Goal: Check status: Check status

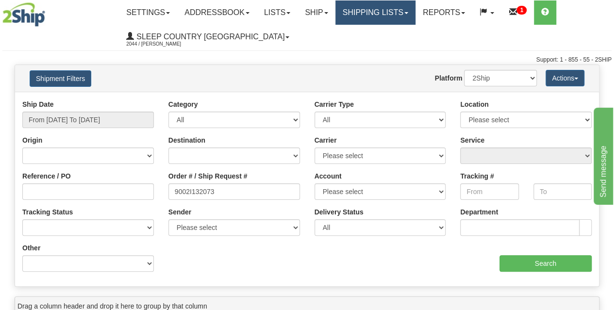
click at [378, 14] on link "Shipping lists" at bounding box center [375, 12] width 80 height 24
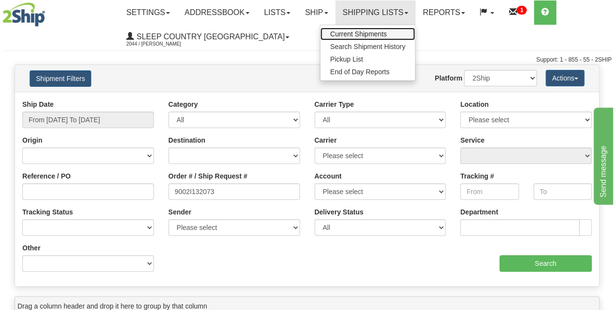
click at [387, 32] on span "Current Shipments" at bounding box center [358, 34] width 57 height 8
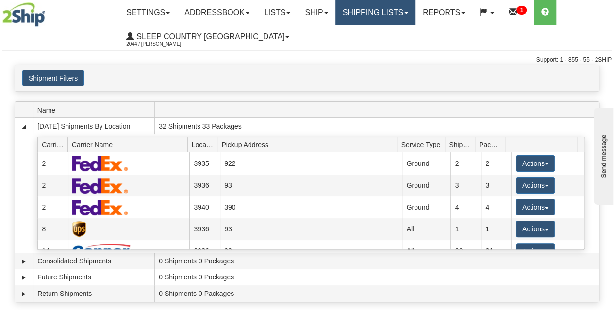
click at [382, 15] on link "Shipping lists" at bounding box center [375, 12] width 80 height 24
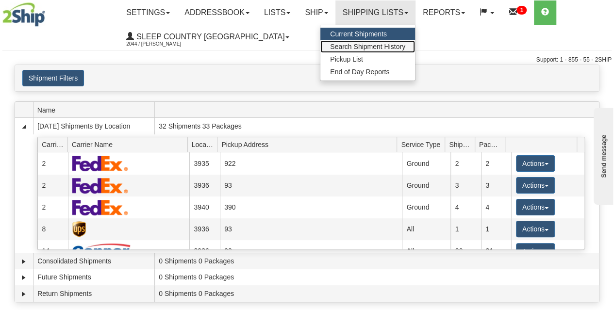
click at [365, 45] on span "Search Shipment History" at bounding box center [367, 47] width 75 height 8
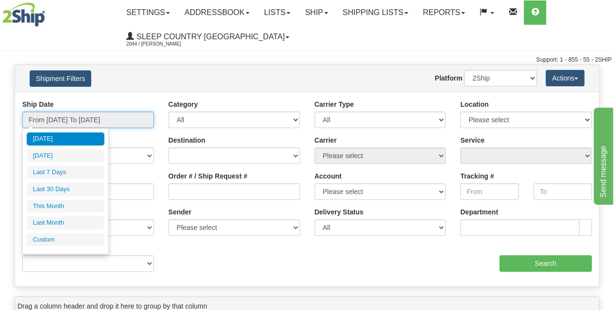
click at [109, 122] on input "From [DATE] To [DATE]" at bounding box center [88, 120] width 132 height 17
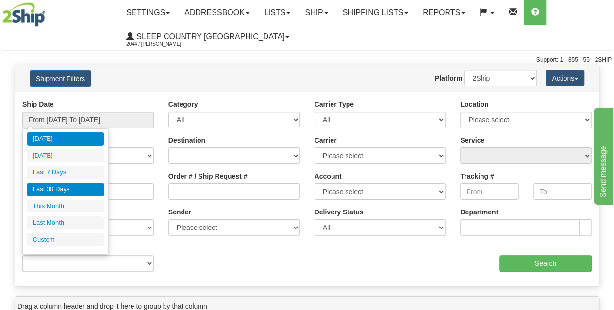
click at [71, 193] on li "Last 30 Days" at bounding box center [66, 189] width 78 height 13
type input "From 09/05/2025 To 10/04/2025"
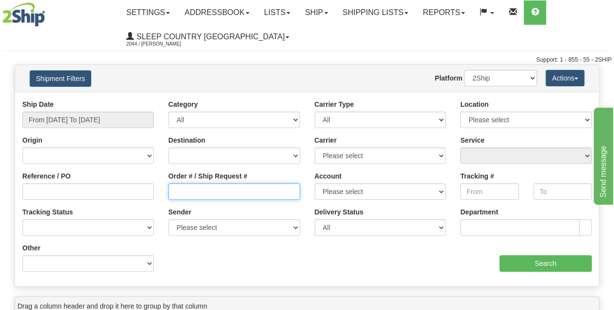
click at [195, 189] on input "Order # / Ship Request #" at bounding box center [234, 191] width 132 height 17
paste input "9000I112052"
type input "9000I112052"
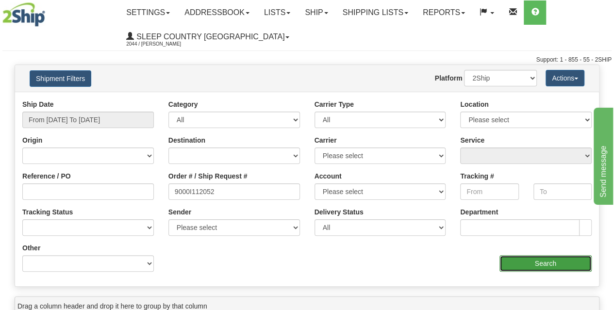
click at [552, 259] on input "Search" at bounding box center [545, 263] width 93 height 17
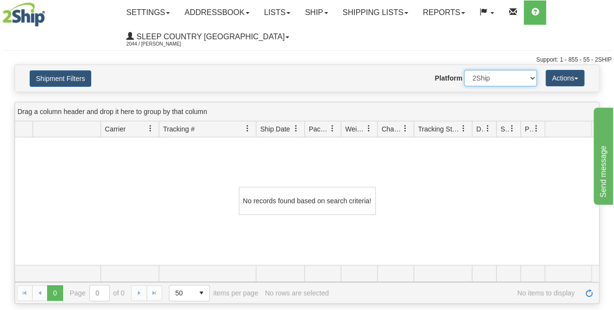
click at [488, 81] on select "2Ship Imported" at bounding box center [500, 78] width 73 height 17
click at [397, 91] on div "Shipment Filters Website Agent Nothing selected Client User Platform 2Ship Impo…" at bounding box center [307, 78] width 584 height 27
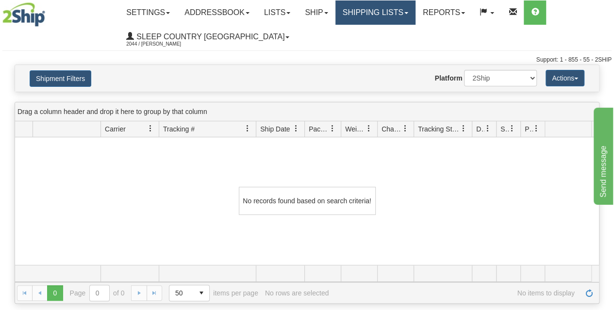
click at [398, 18] on link "Shipping lists" at bounding box center [375, 12] width 80 height 24
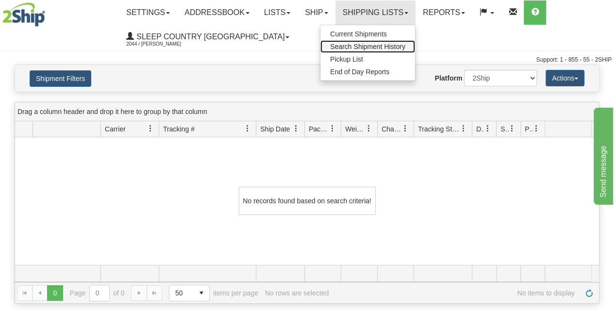
click at [369, 46] on span "Search Shipment History" at bounding box center [367, 47] width 75 height 8
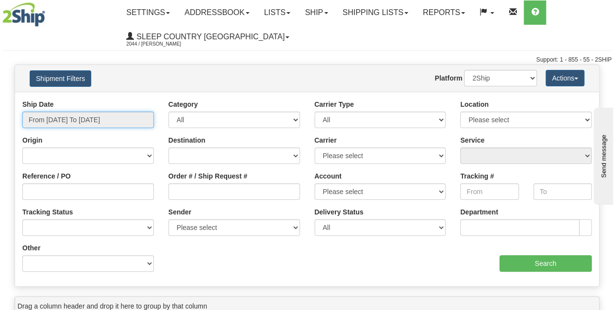
click at [83, 118] on input "From [DATE] To [DATE]" at bounding box center [88, 120] width 132 height 17
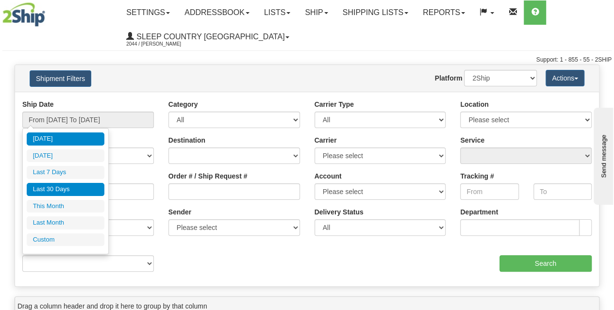
click at [76, 191] on li "Last 30 Days" at bounding box center [66, 189] width 78 height 13
type input "From 09/05/2025 To 10/04/2025"
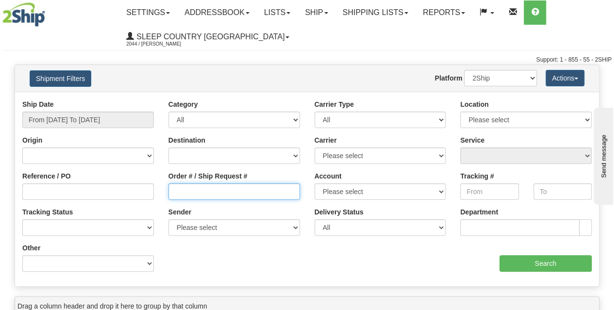
click at [188, 188] on input "Order # / Ship Request #" at bounding box center [234, 191] width 132 height 17
paste input "9000I112052"
type input "9000I112052"
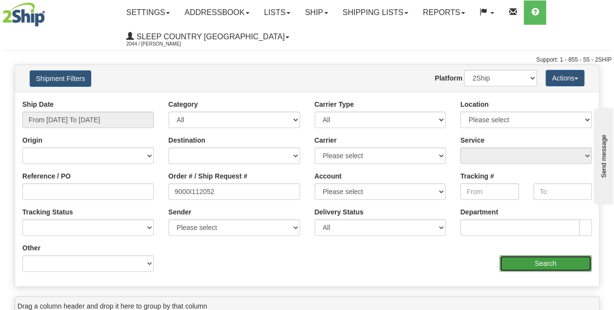
click at [513, 263] on input "Search" at bounding box center [545, 263] width 93 height 17
